Goal: Information Seeking & Learning: Learn about a topic

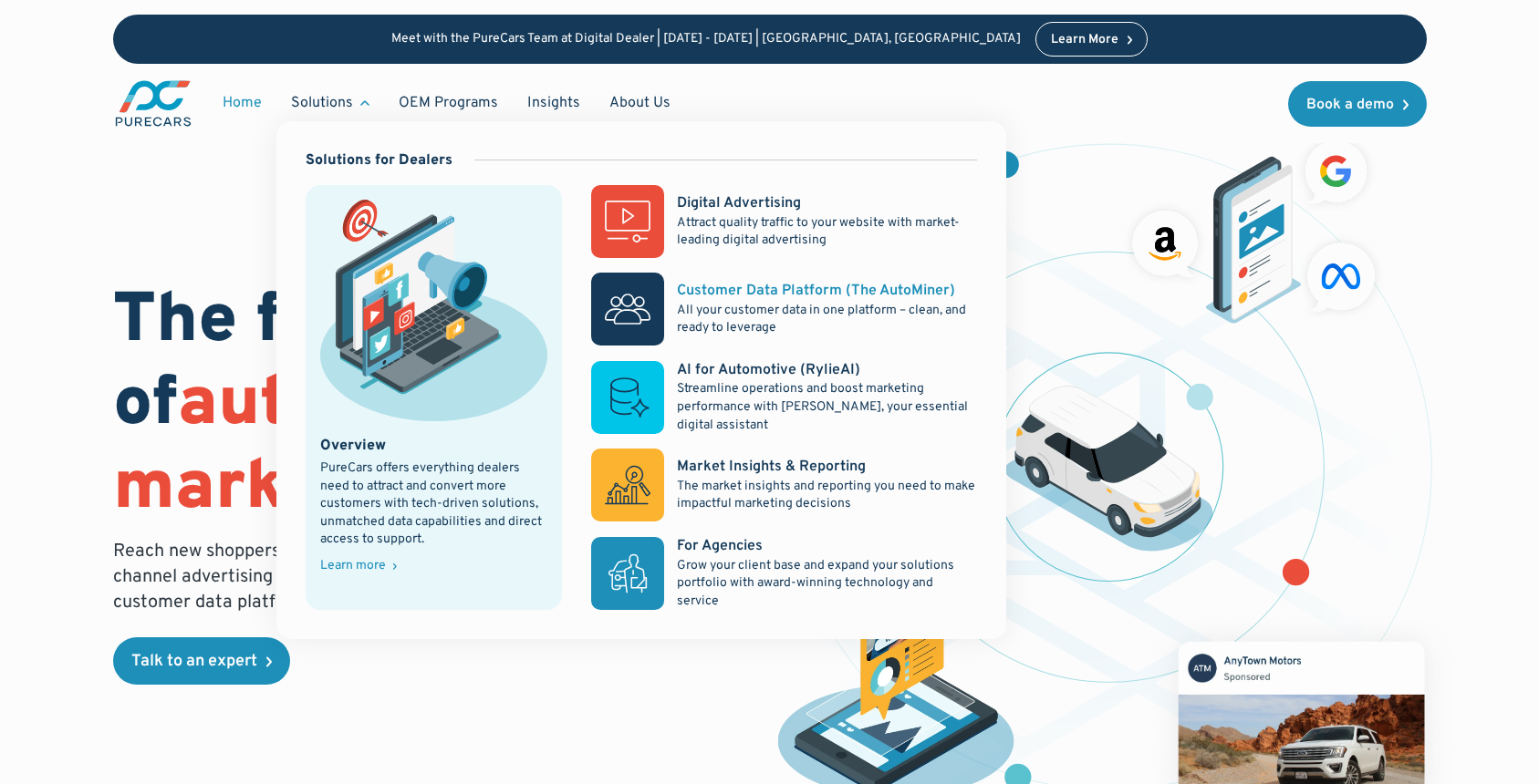
click at [727, 306] on p "All your customer data in one platform – clean, and ready to leverage" at bounding box center [827, 320] width 299 height 36
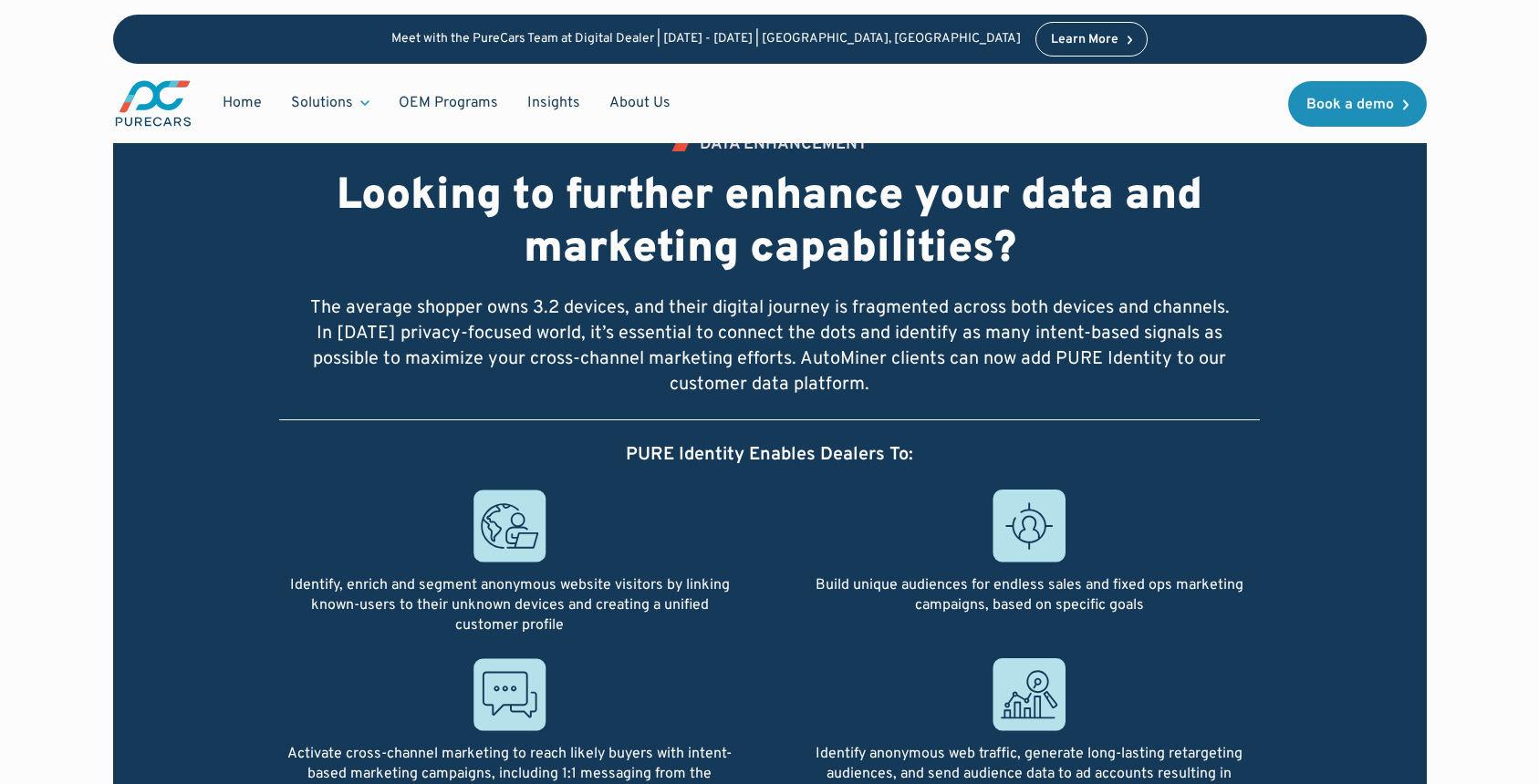
scroll to position [5045, 0]
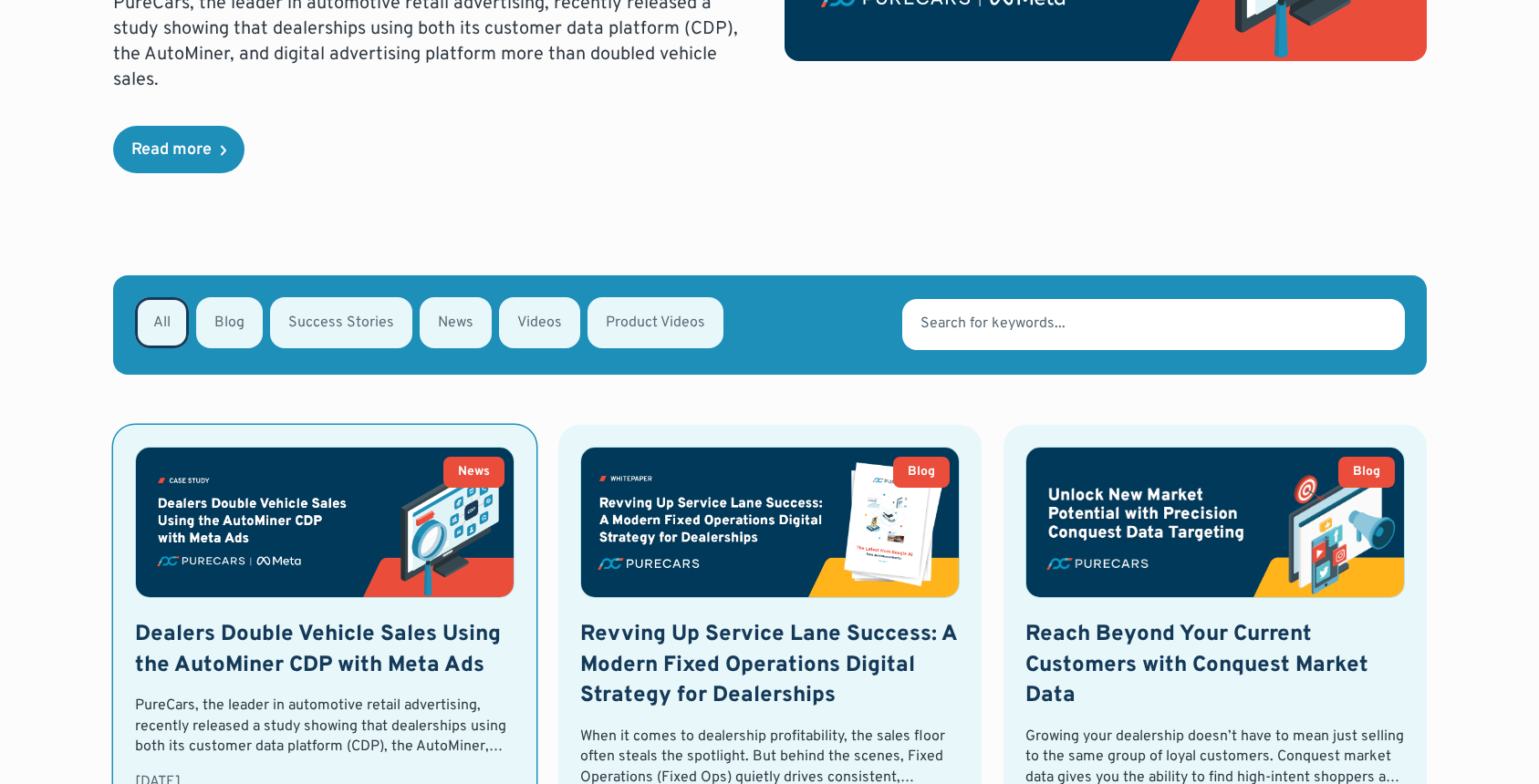
scroll to position [459, 0]
